Goal: Transaction & Acquisition: Book appointment/travel/reservation

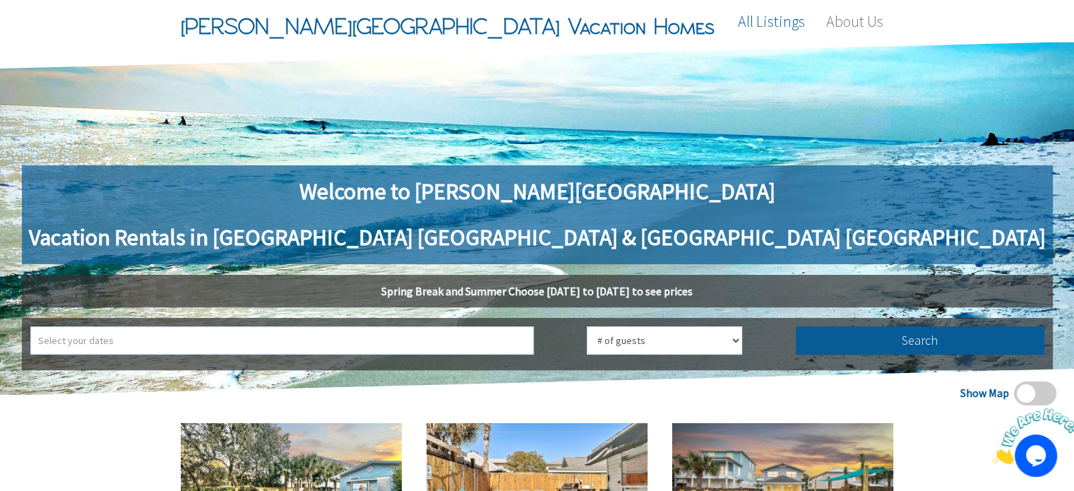
click at [342, 337] on input "text" at bounding box center [281, 340] width 503 height 28
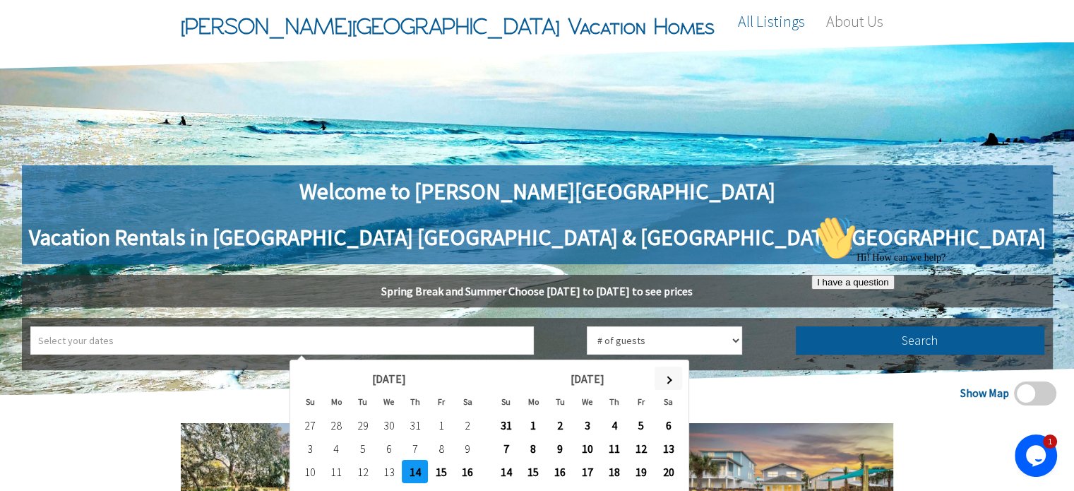
click at [667, 377] on span at bounding box center [668, 379] width 8 height 8
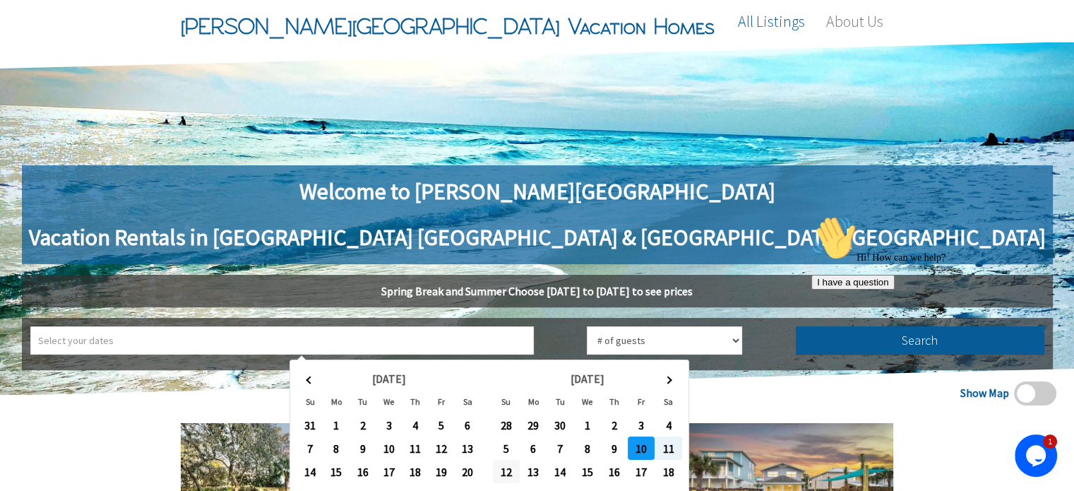
type input "2025-10-10 ➡ 2025-10-12"
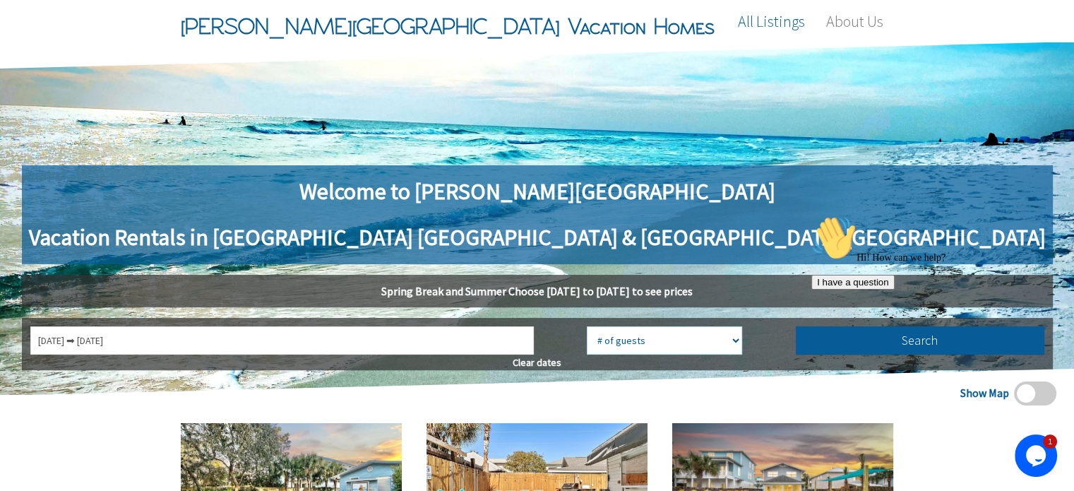
click at [635, 337] on select "# of guests 1 guest 2 guests 3 guests 4 guests 5 guests 6 guests 7 guests 8 gue…" at bounding box center [664, 340] width 155 height 28
select select "11"
click at [587, 326] on select "# of guests 1 guest 2 guests 3 guests 4 guests 5 guests 6 guests 7 guests 8 gue…" at bounding box center [664, 340] width 155 height 28
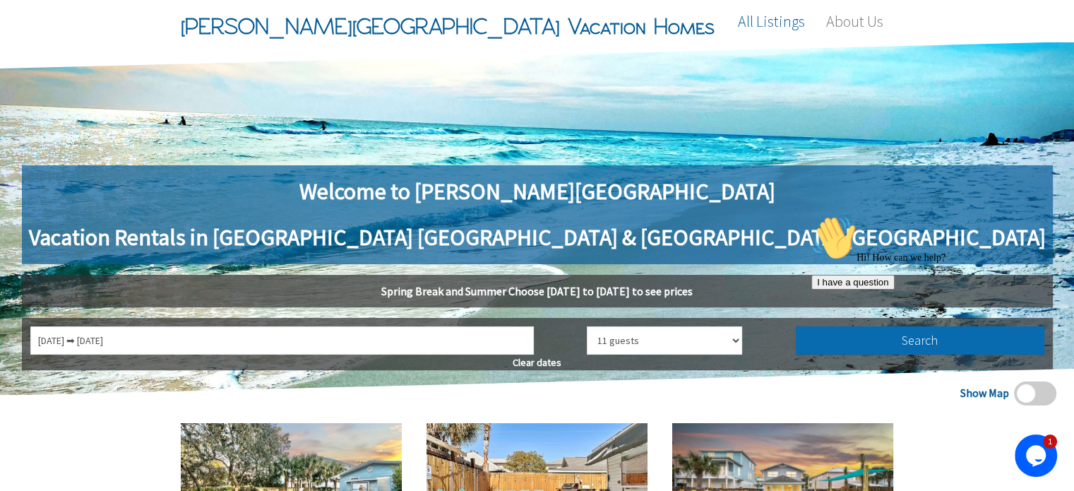
click at [795, 340] on button "Search" at bounding box center [919, 340] width 248 height 28
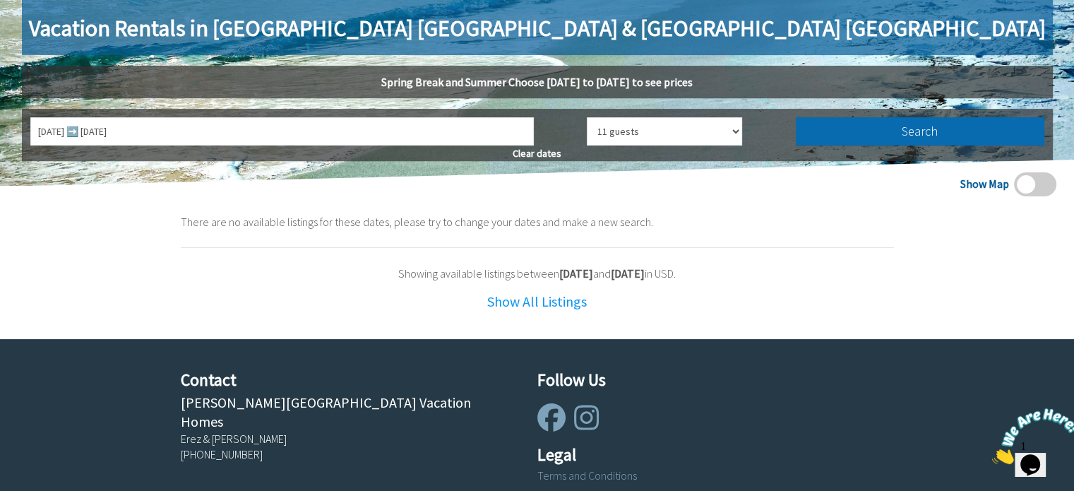
scroll to position [212, 0]
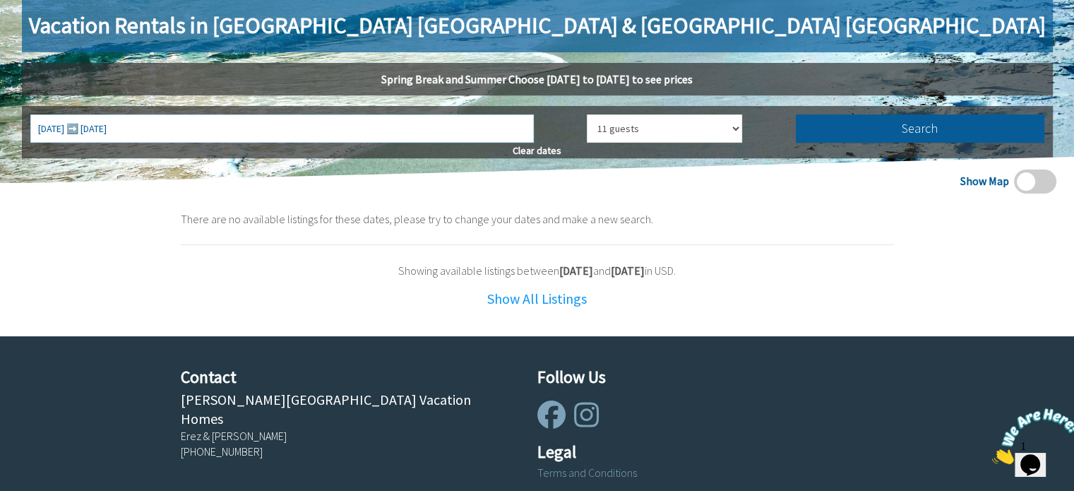
click at [435, 128] on input "[DATE] ➡️ [DATE]" at bounding box center [281, 128] width 503 height 28
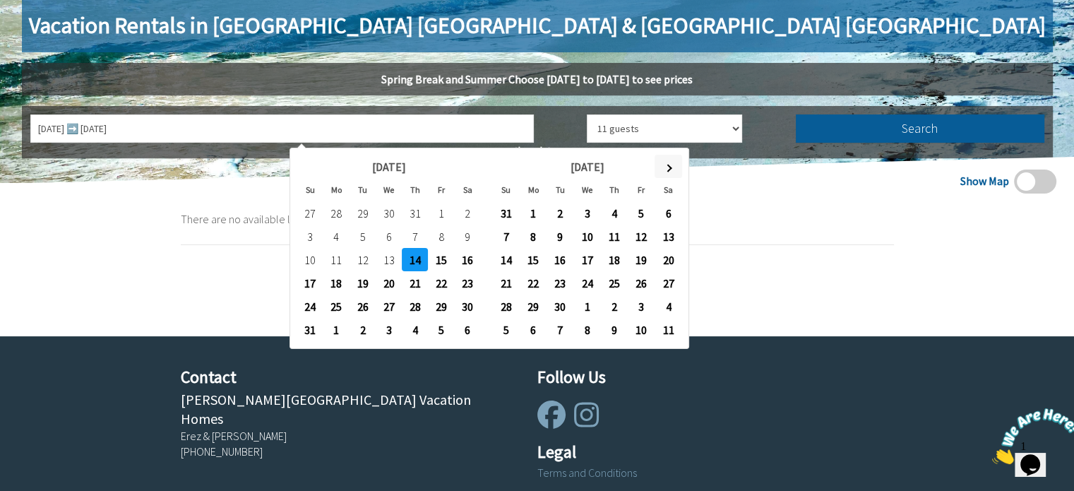
click at [670, 167] on span at bounding box center [668, 168] width 8 height 8
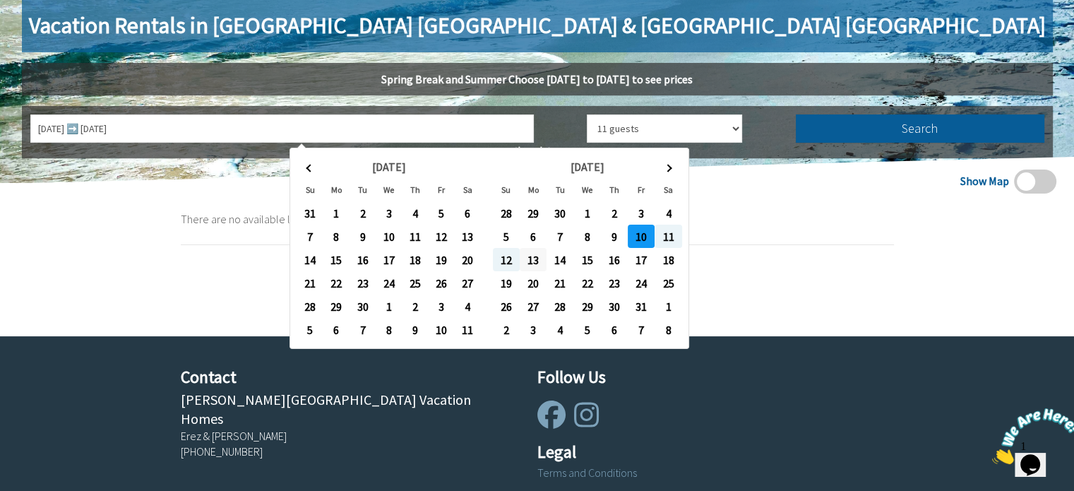
type input "10/10/2025 ➡ 10/13/2025"
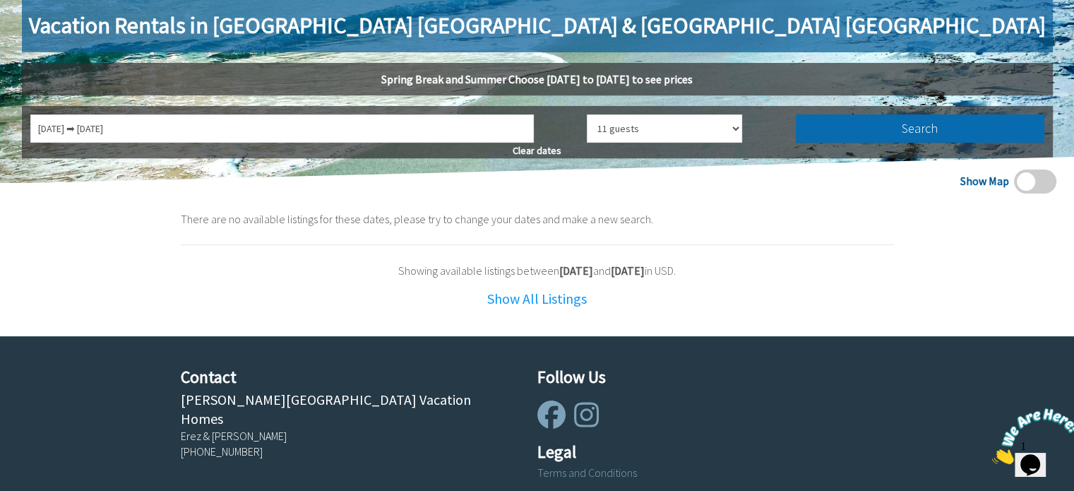
click at [795, 129] on button "Search" at bounding box center [919, 128] width 248 height 28
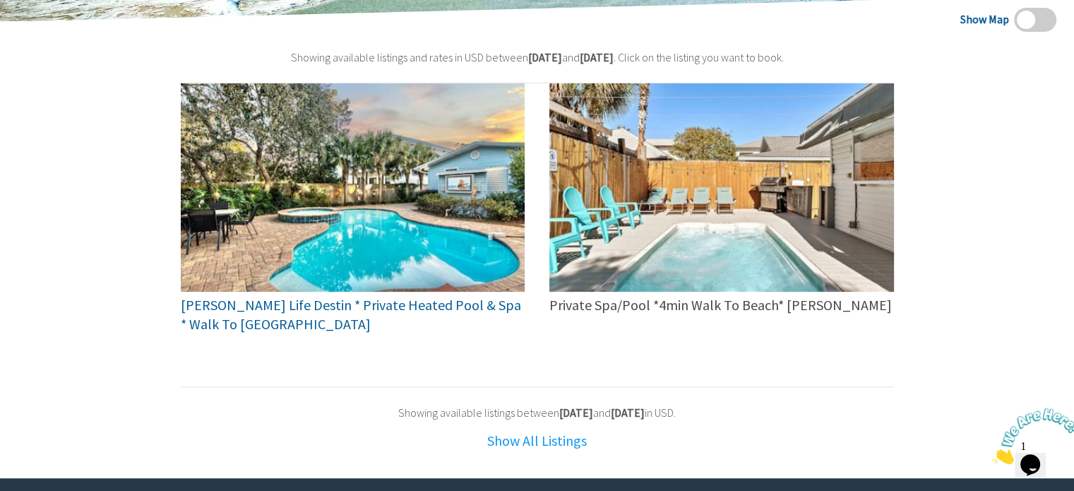
scroll to position [353, 0]
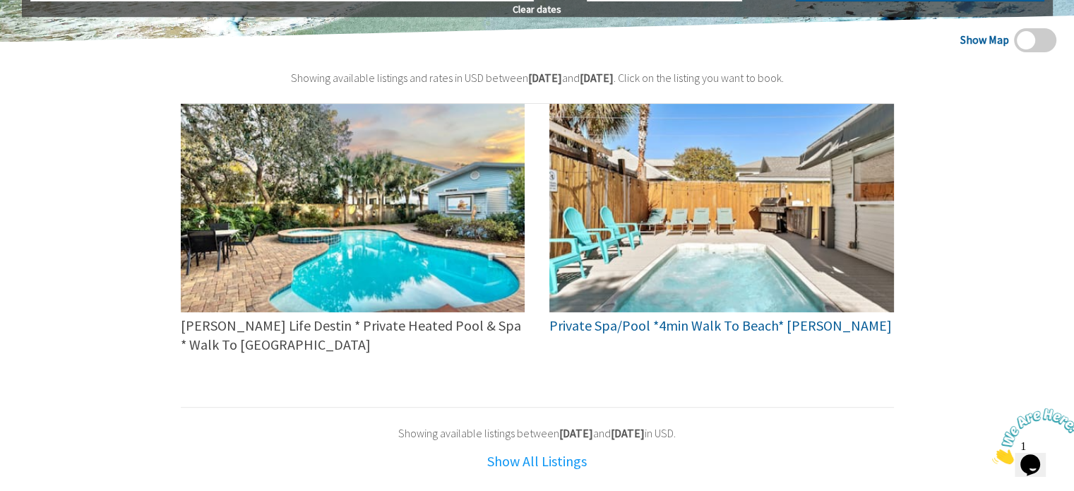
click at [692, 323] on span "Private Spa/Pool *4min Walk To Beach* [PERSON_NAME]" at bounding box center [720, 325] width 342 height 18
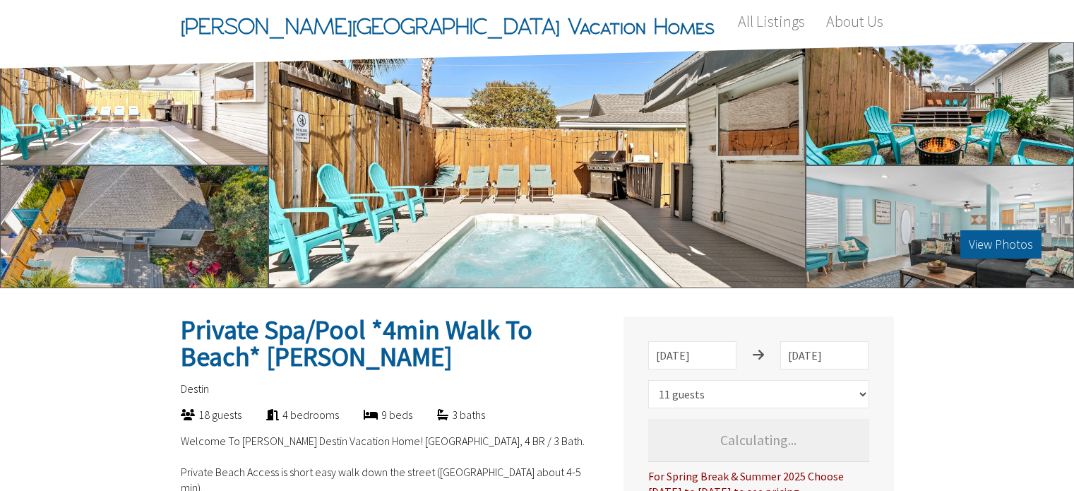
select select "11"
